Goal: Task Accomplishment & Management: Use online tool/utility

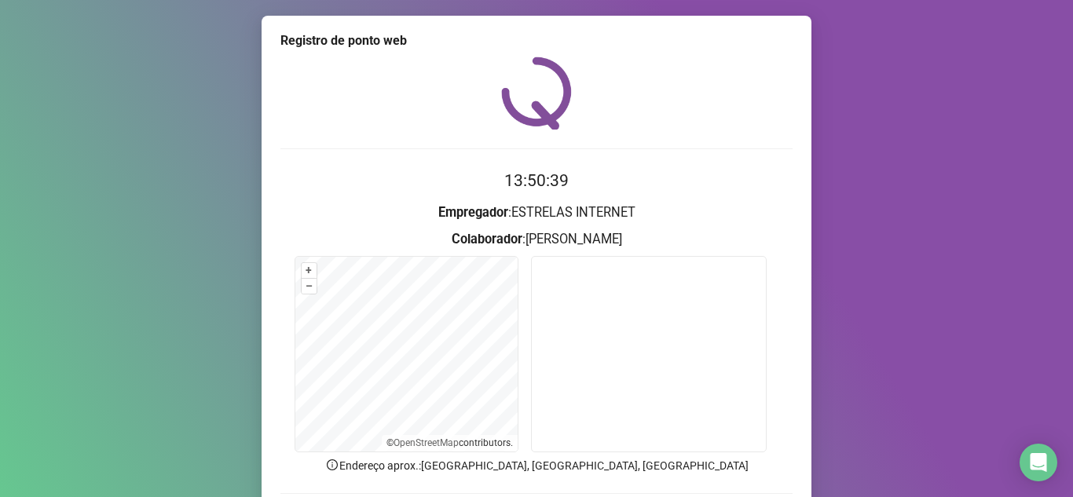
scroll to position [79, 0]
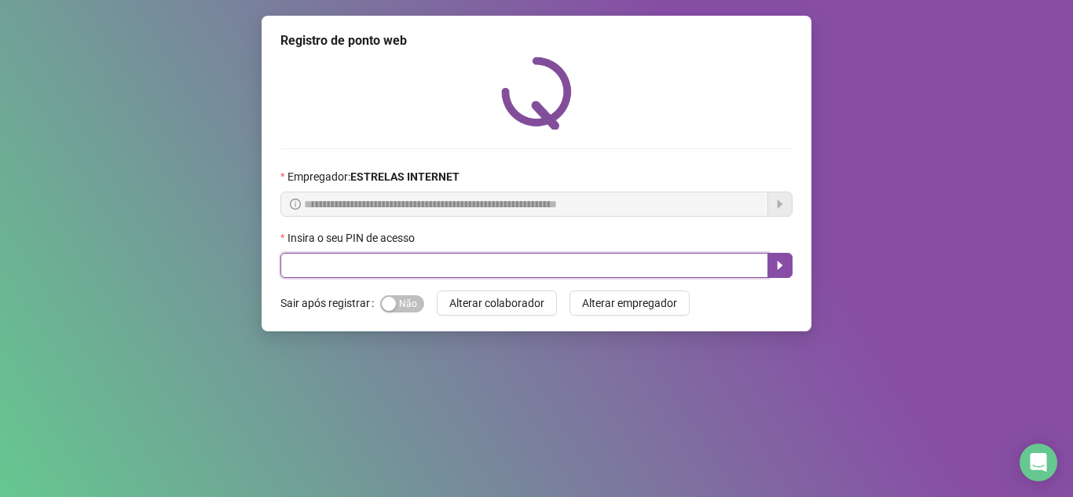
click at [428, 259] on input "text" at bounding box center [524, 265] width 488 height 25
type input "*****"
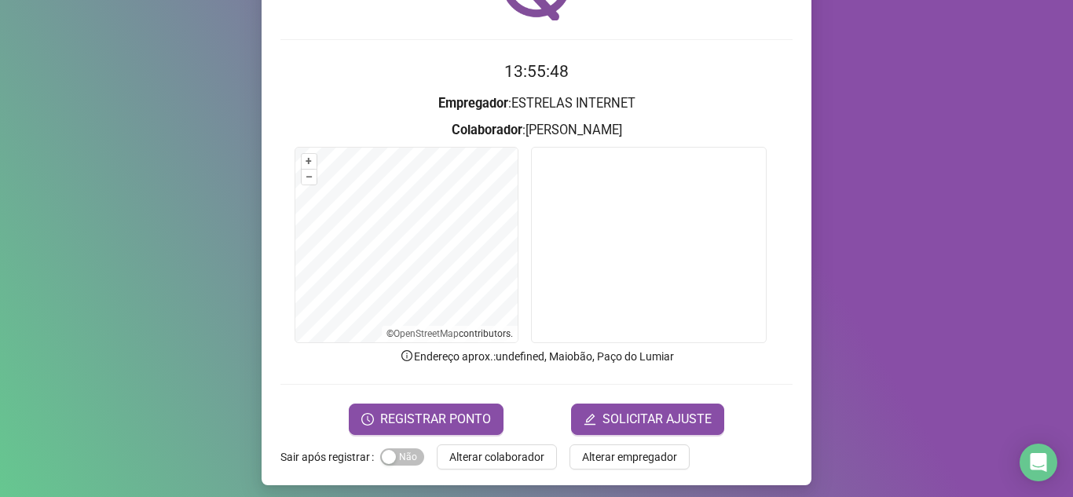
scroll to position [116, 0]
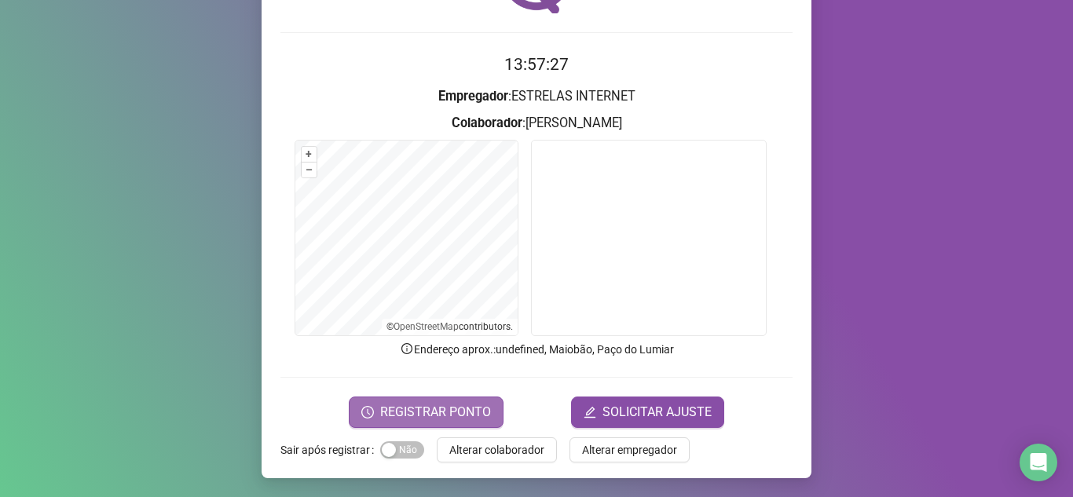
click at [446, 412] on span "REGISTRAR PONTO" at bounding box center [435, 412] width 111 height 19
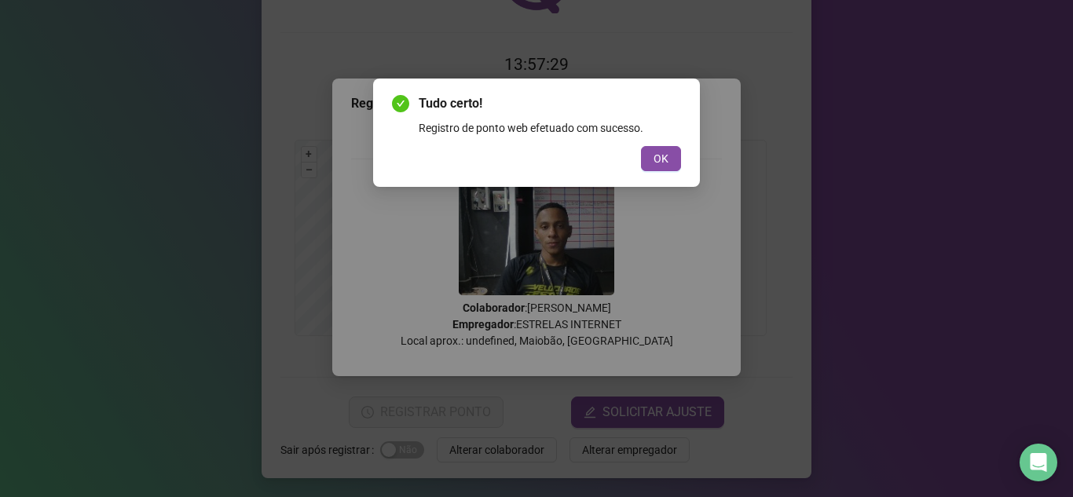
click at [641, 146] on button "OK" at bounding box center [661, 158] width 40 height 25
